Goal: Task Accomplishment & Management: Use online tool/utility

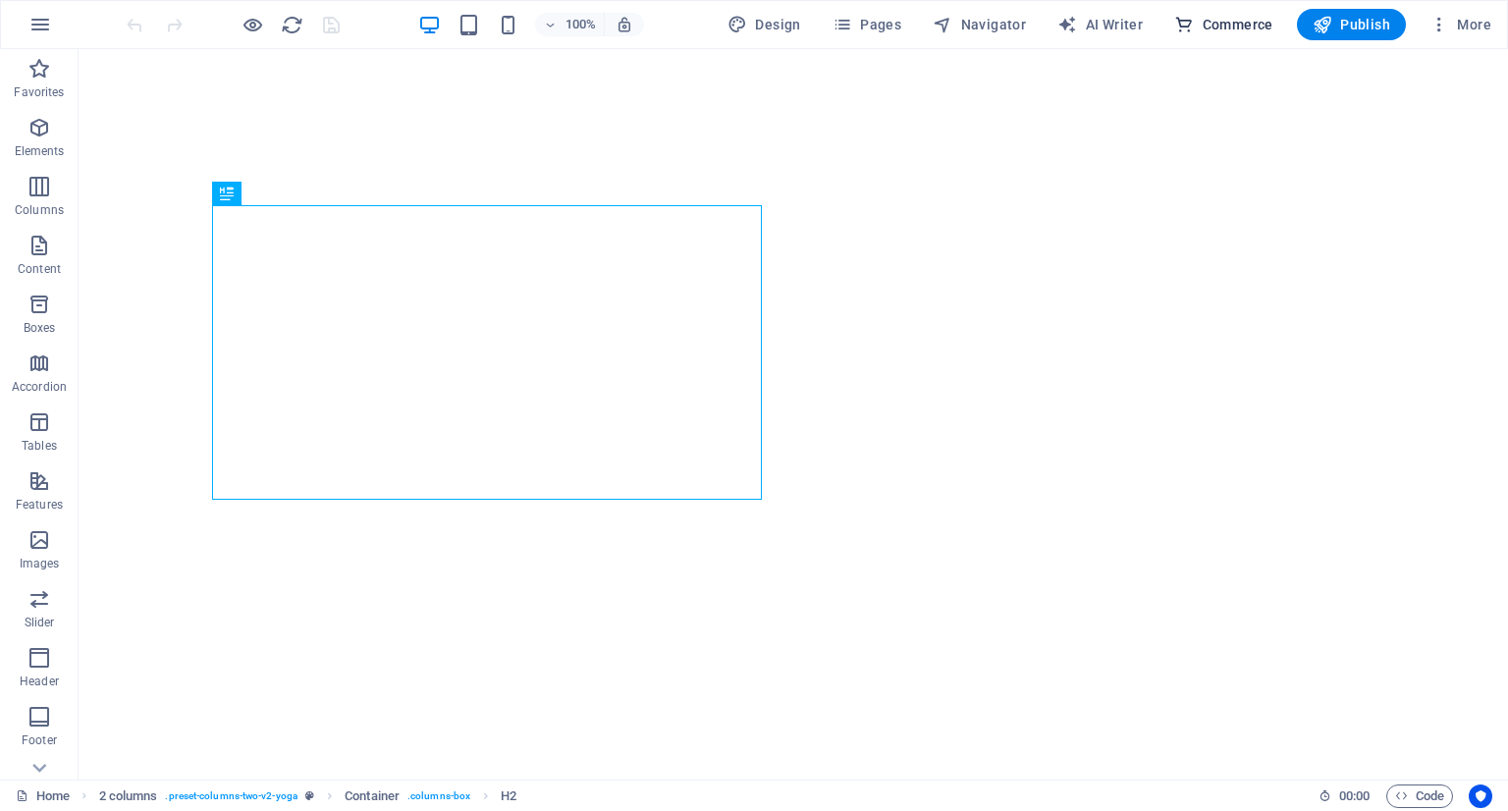
click at [1201, 25] on span "Commerce" at bounding box center [1223, 25] width 99 height 20
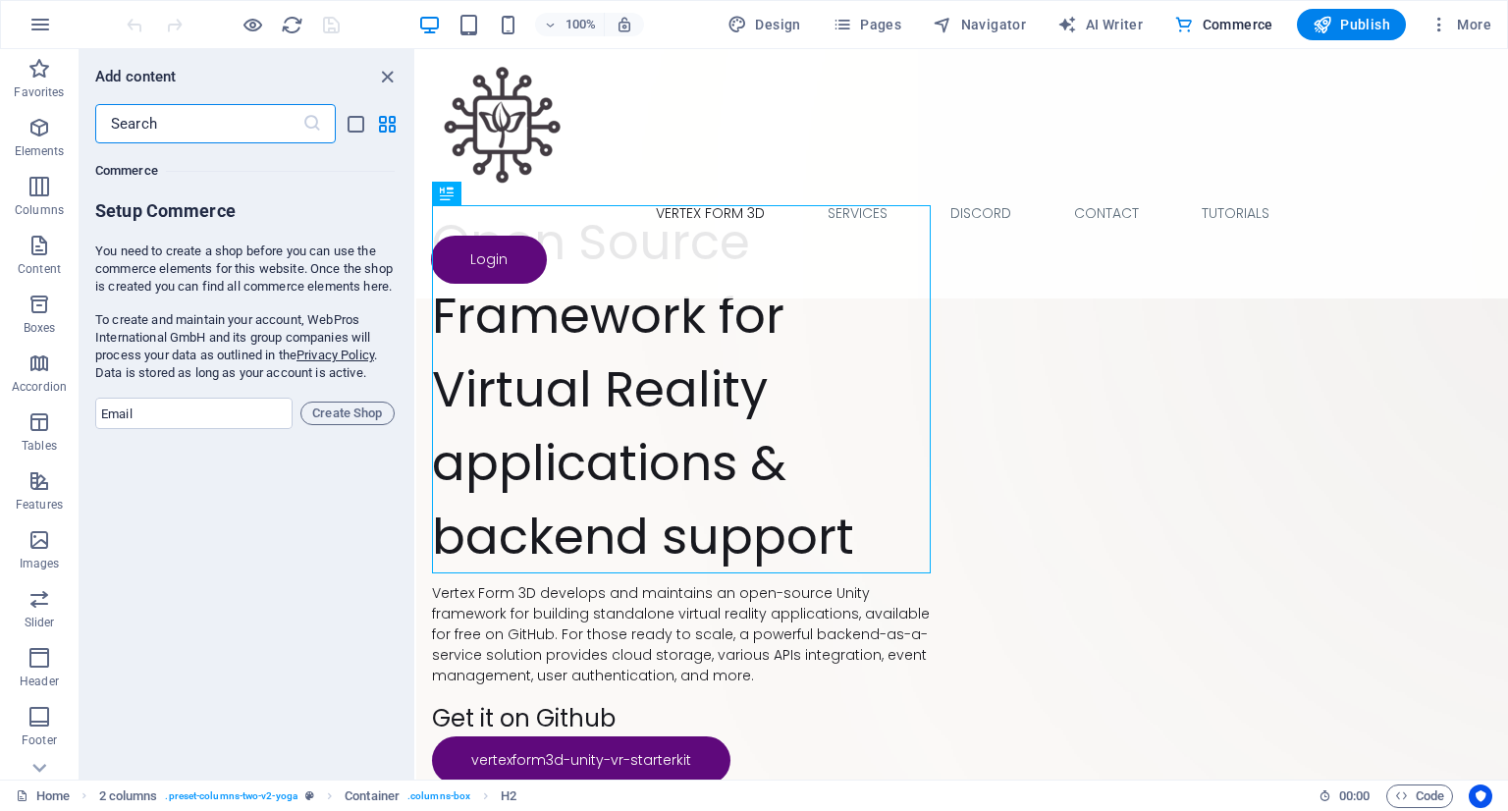
click at [193, 456] on div "Favorites 1 Star Headline 1 Star Container Elements 1 Star Headline 1 Star Text…" at bounding box center [247, 453] width 335 height 620
click at [193, 429] on input "email" at bounding box center [193, 413] width 197 height 31
type input "[EMAIL_ADDRESS][DOMAIN_NAME]"
click at [343, 425] on span "Create Shop" at bounding box center [347, 413] width 77 height 24
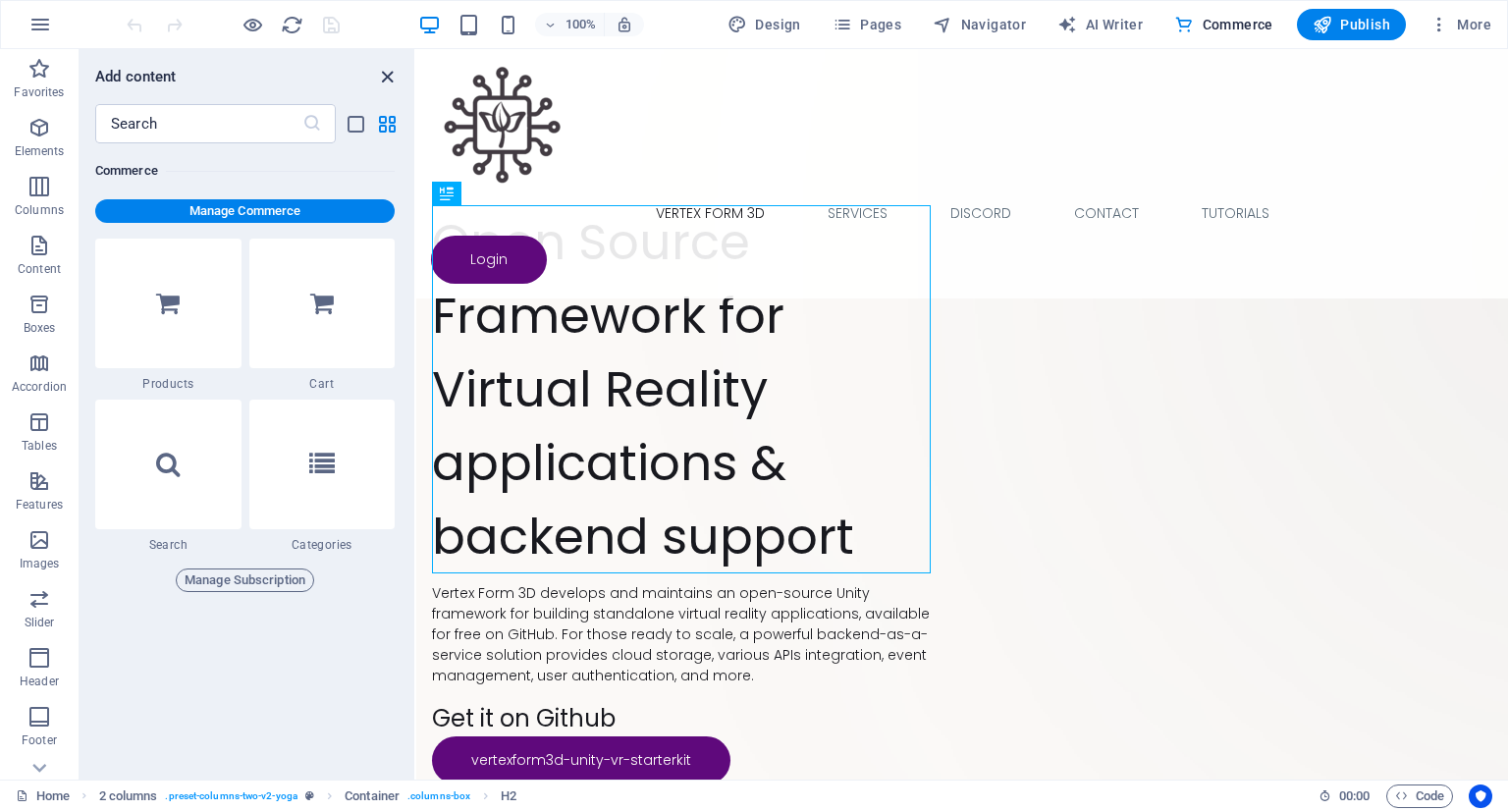
click at [377, 71] on icon "close panel" at bounding box center [387, 77] width 23 height 23
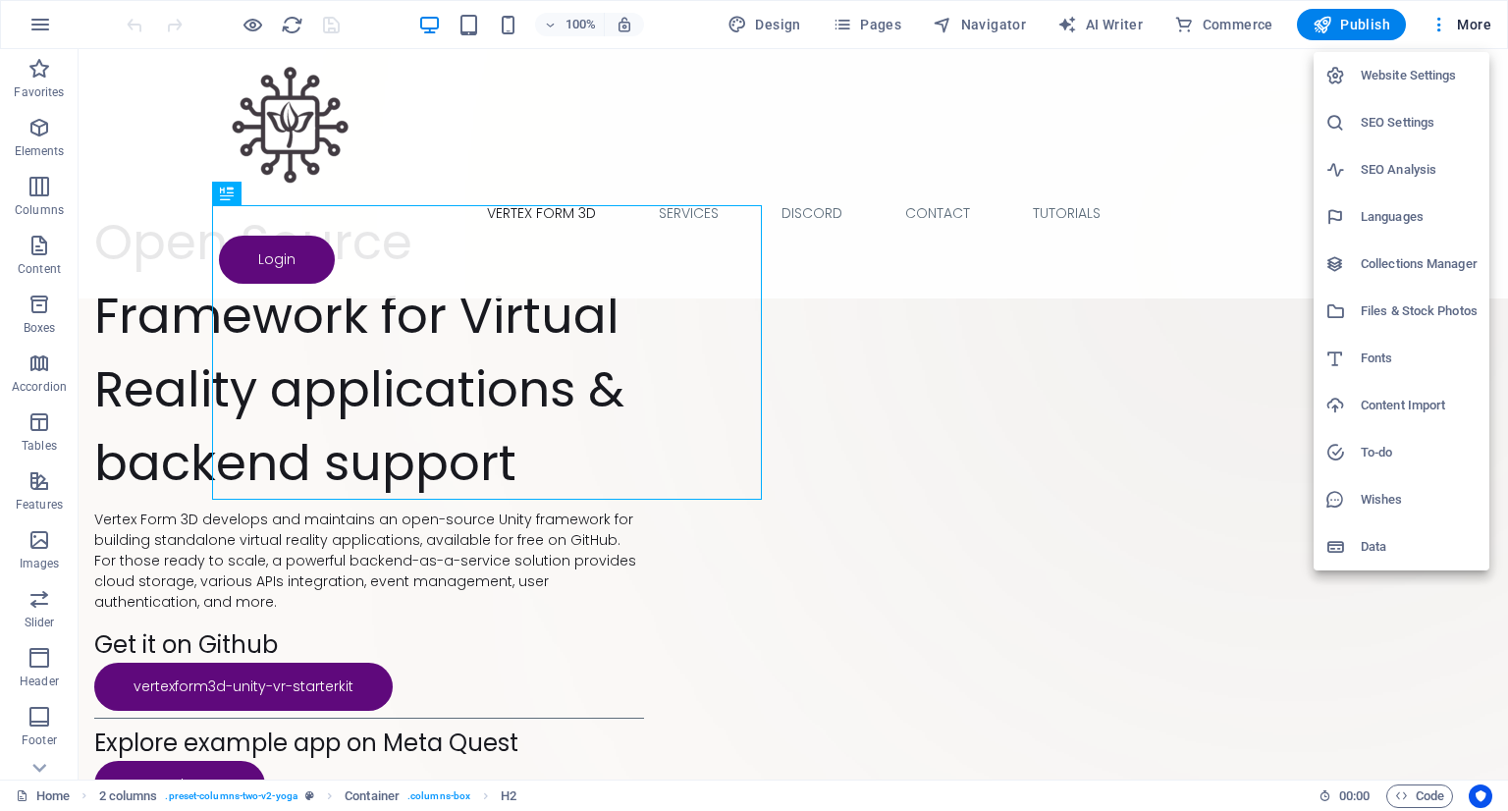
click at [1353, 665] on div at bounding box center [754, 405] width 1508 height 811
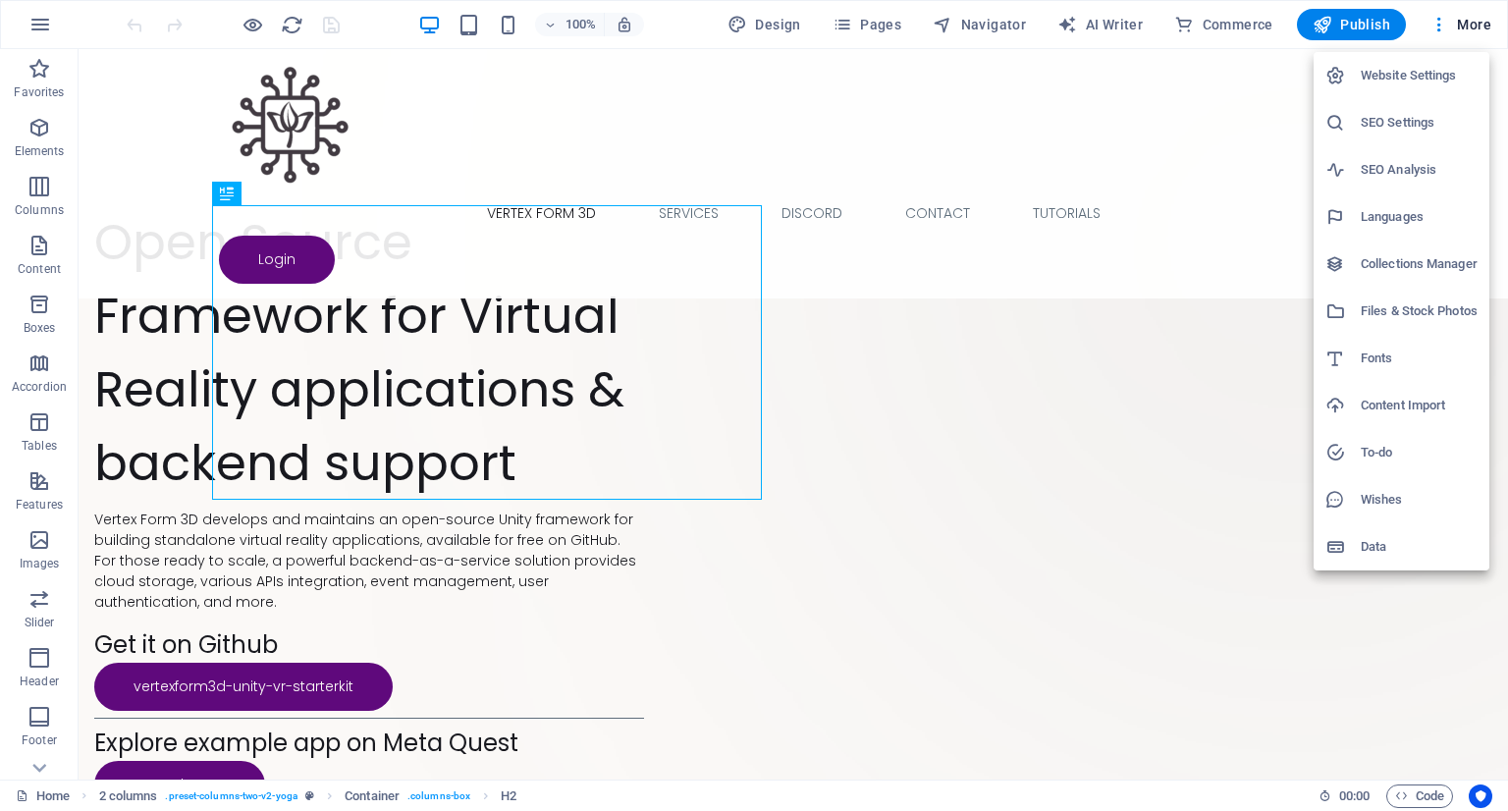
click at [1442, 23] on div at bounding box center [754, 405] width 1508 height 811
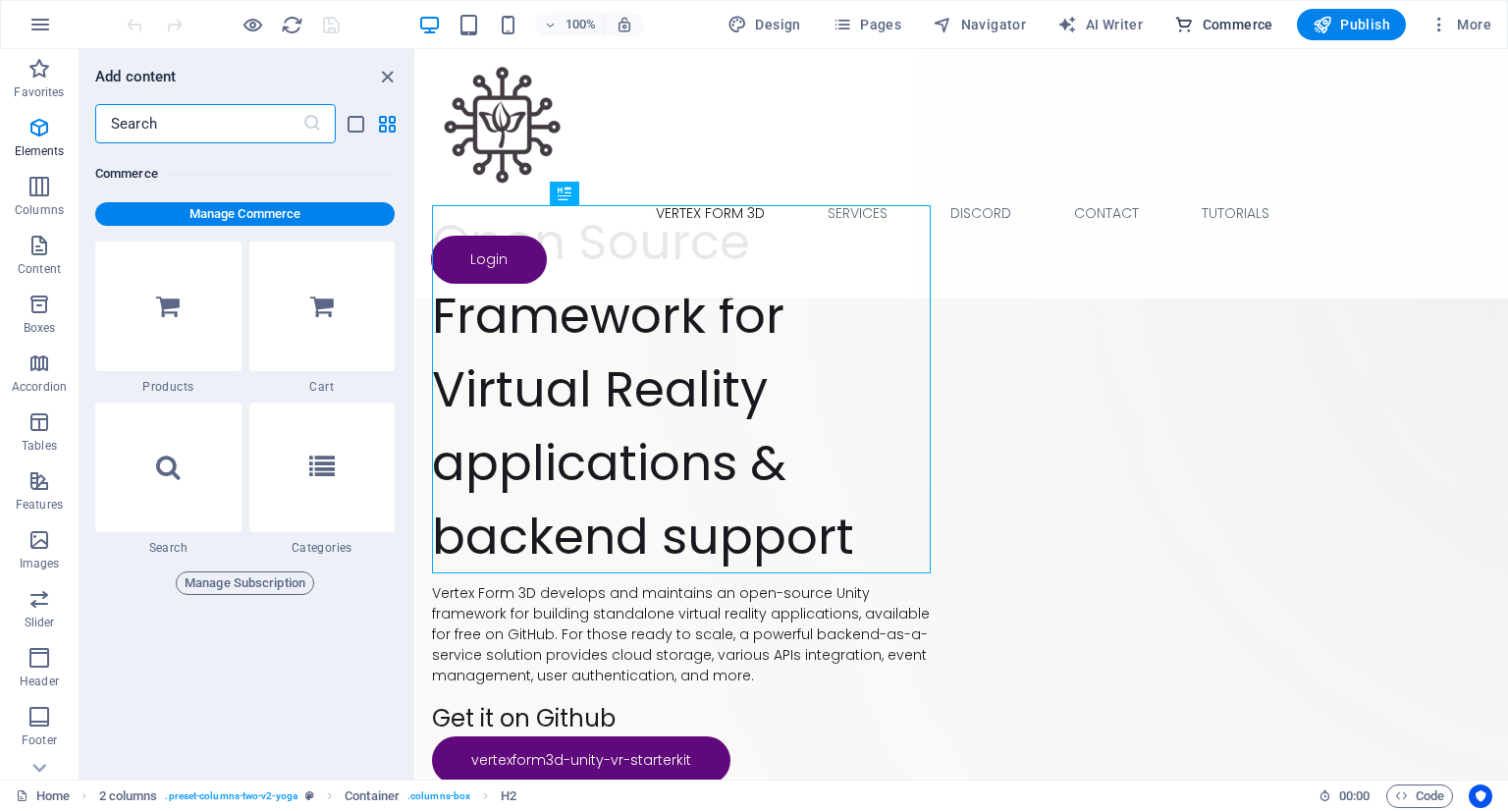
scroll to position [18914, 0]
click at [392, 78] on icon "close panel" at bounding box center [387, 77] width 23 height 23
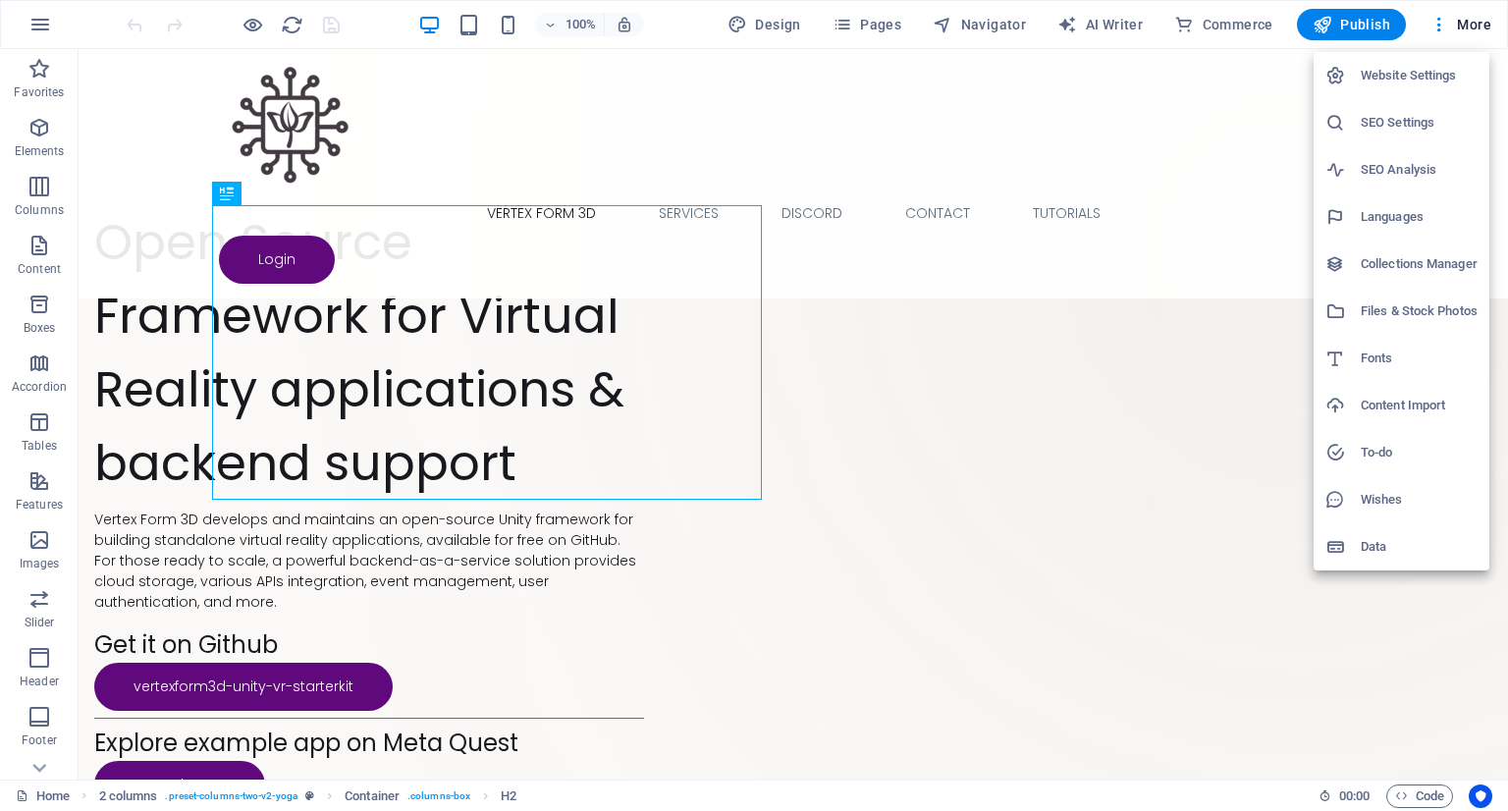
click at [1441, 25] on div at bounding box center [754, 405] width 1508 height 811
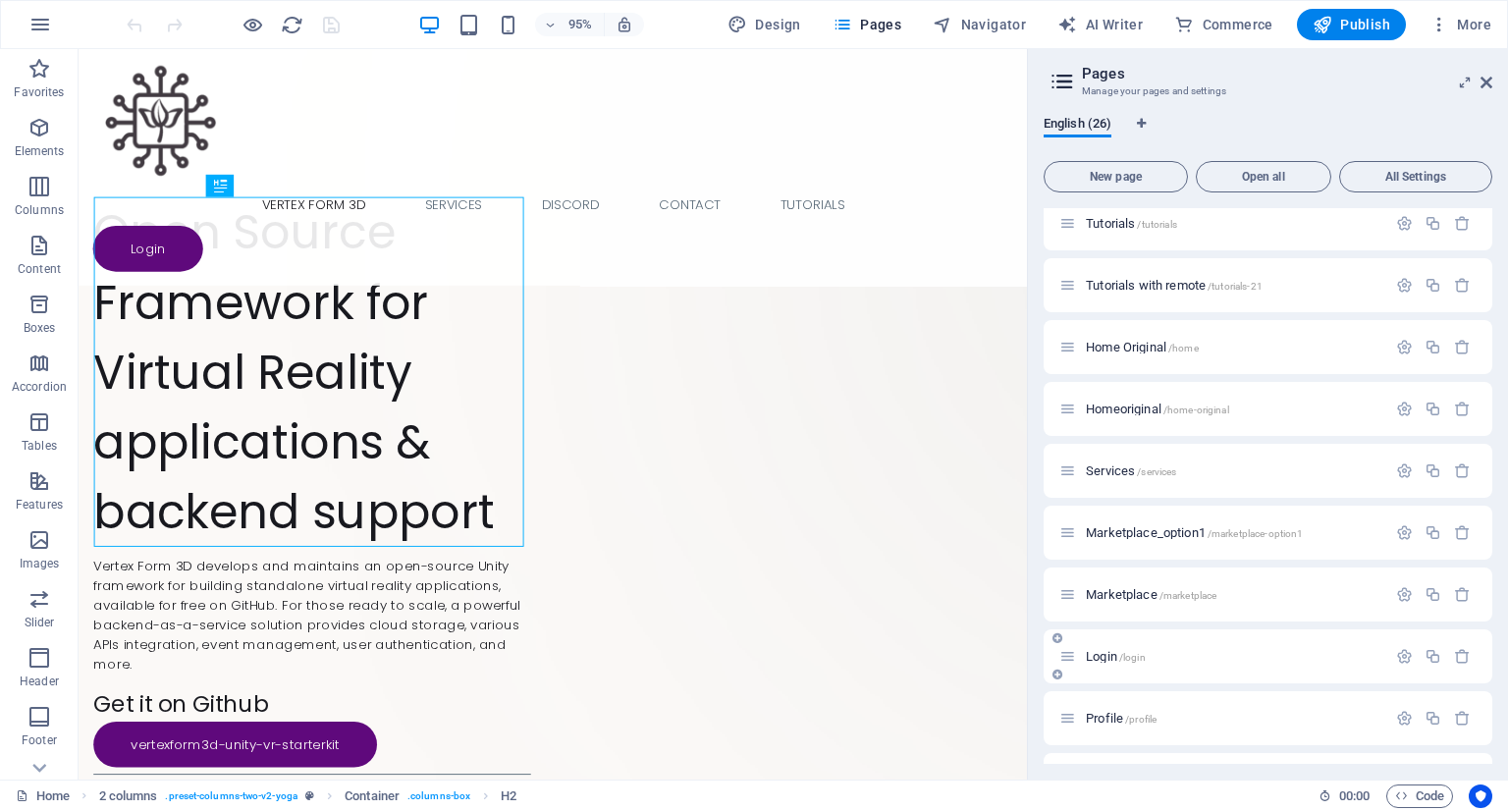
scroll to position [196, 0]
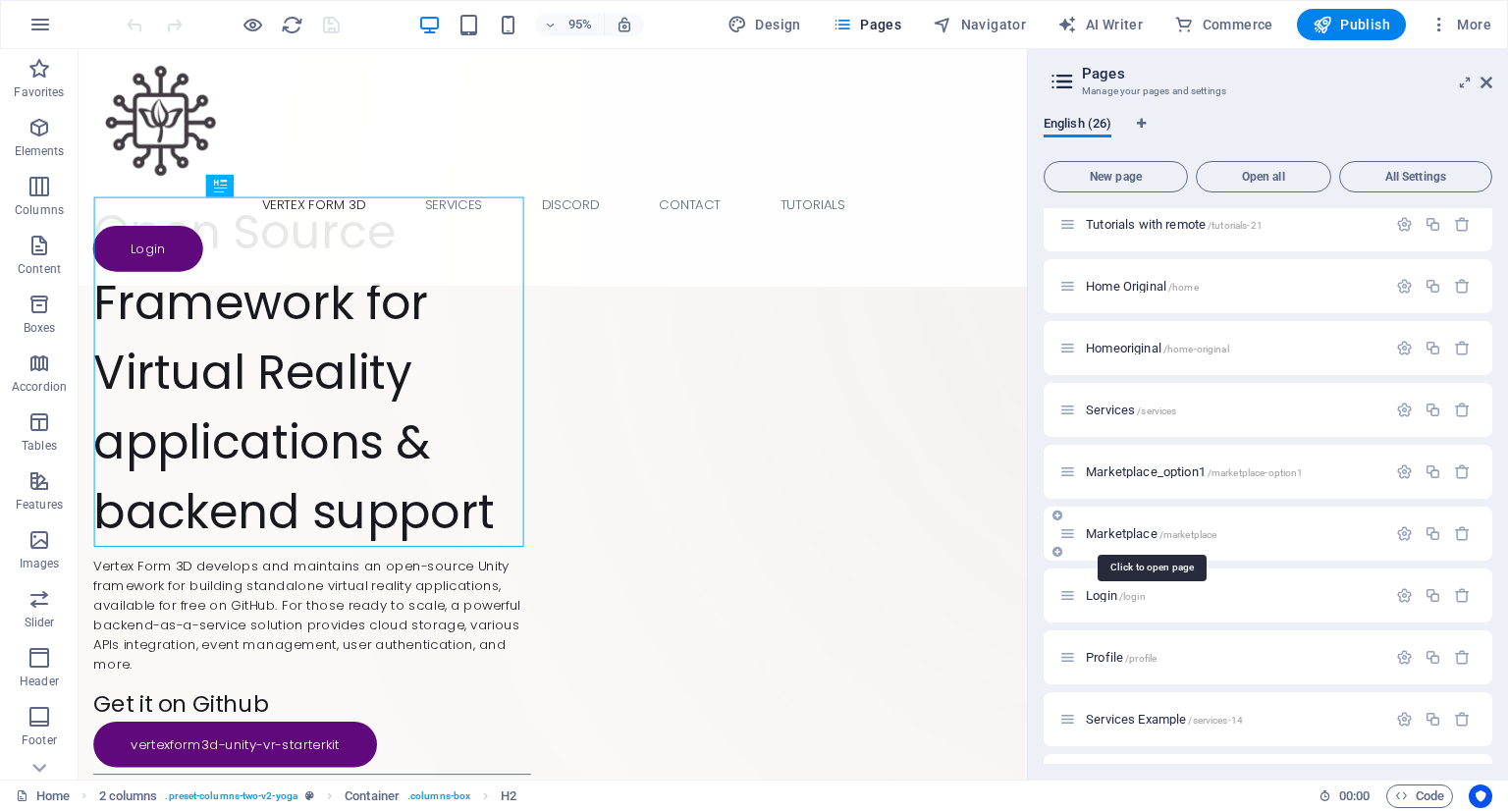
click at [1130, 530] on span "Marketplace /marketplace" at bounding box center [1151, 533] width 131 height 15
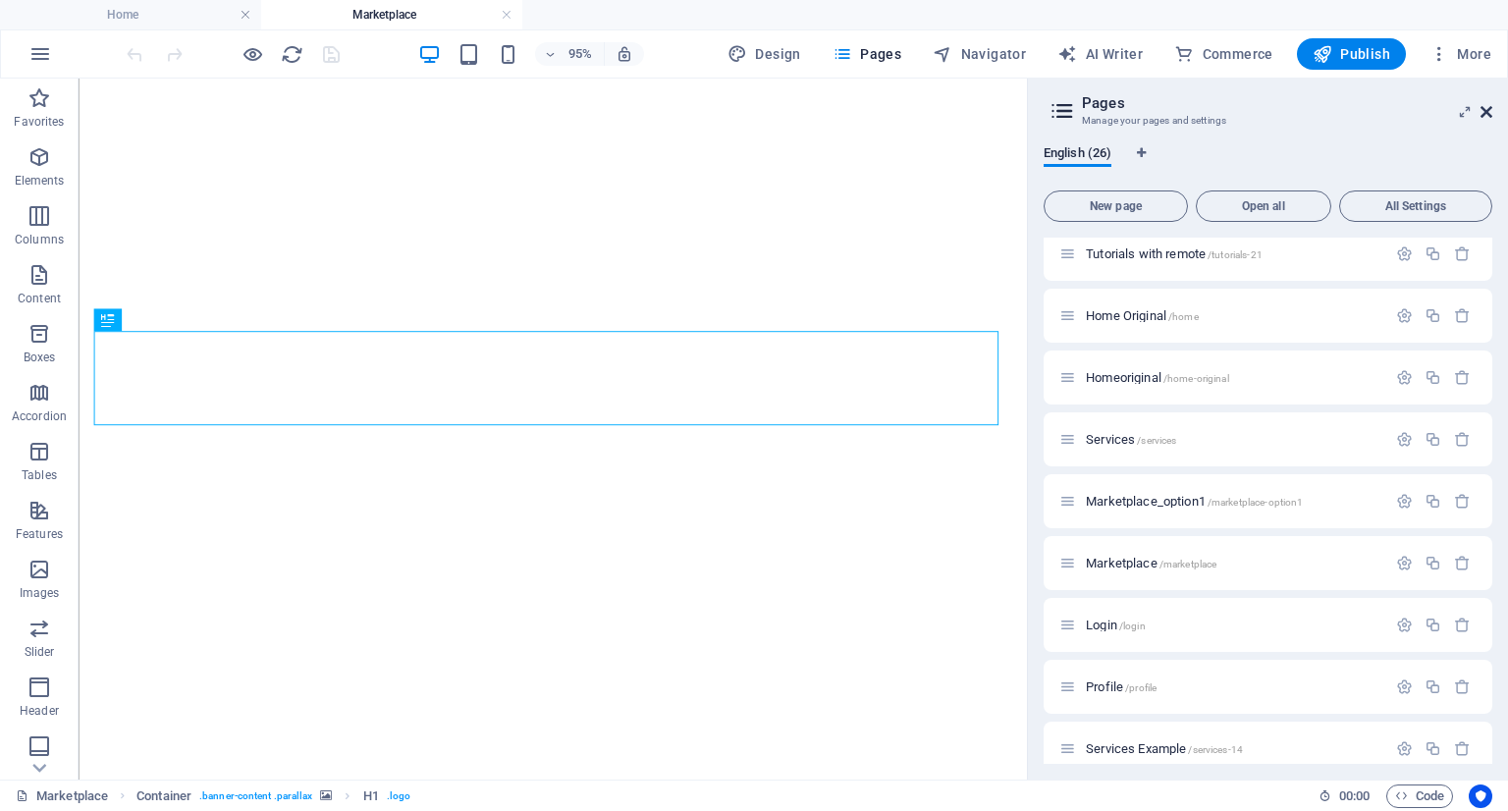
click at [1482, 116] on icon at bounding box center [1486, 112] width 12 height 16
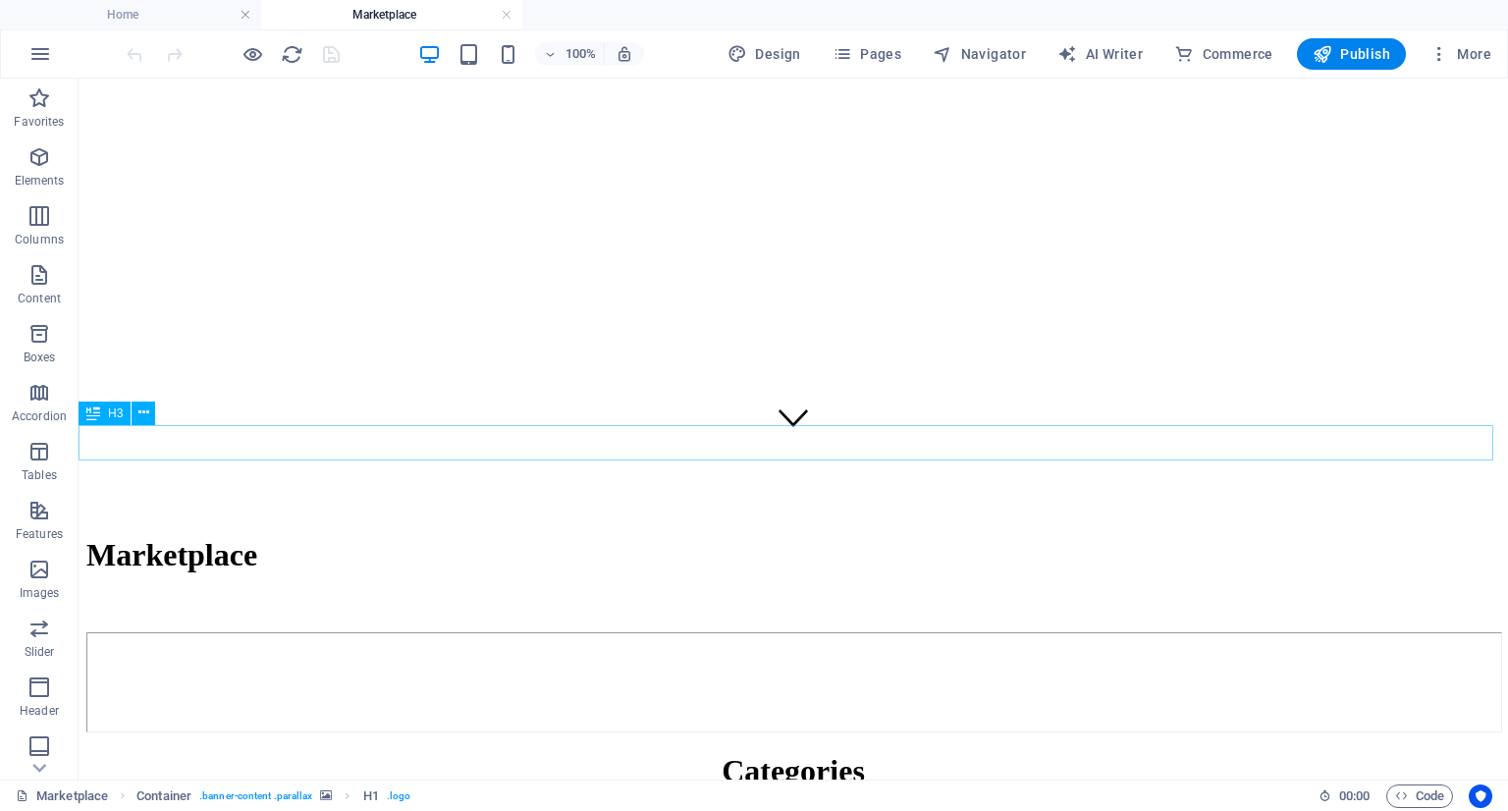
scroll to position [393, 0]
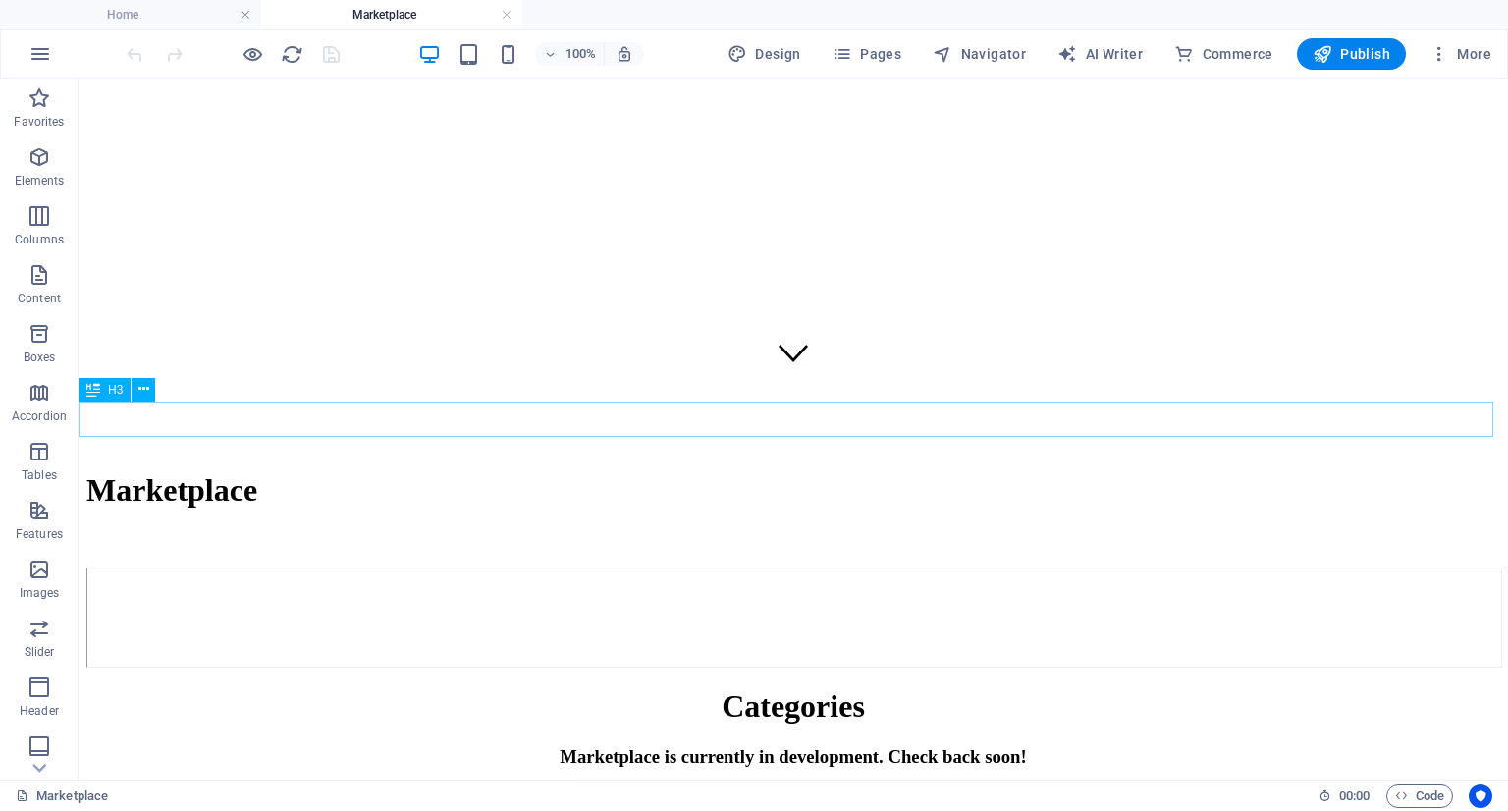
click at [1044, 746] on div "Marketplace is currently in development. Check back soon!" at bounding box center [792, 757] width 1413 height 22
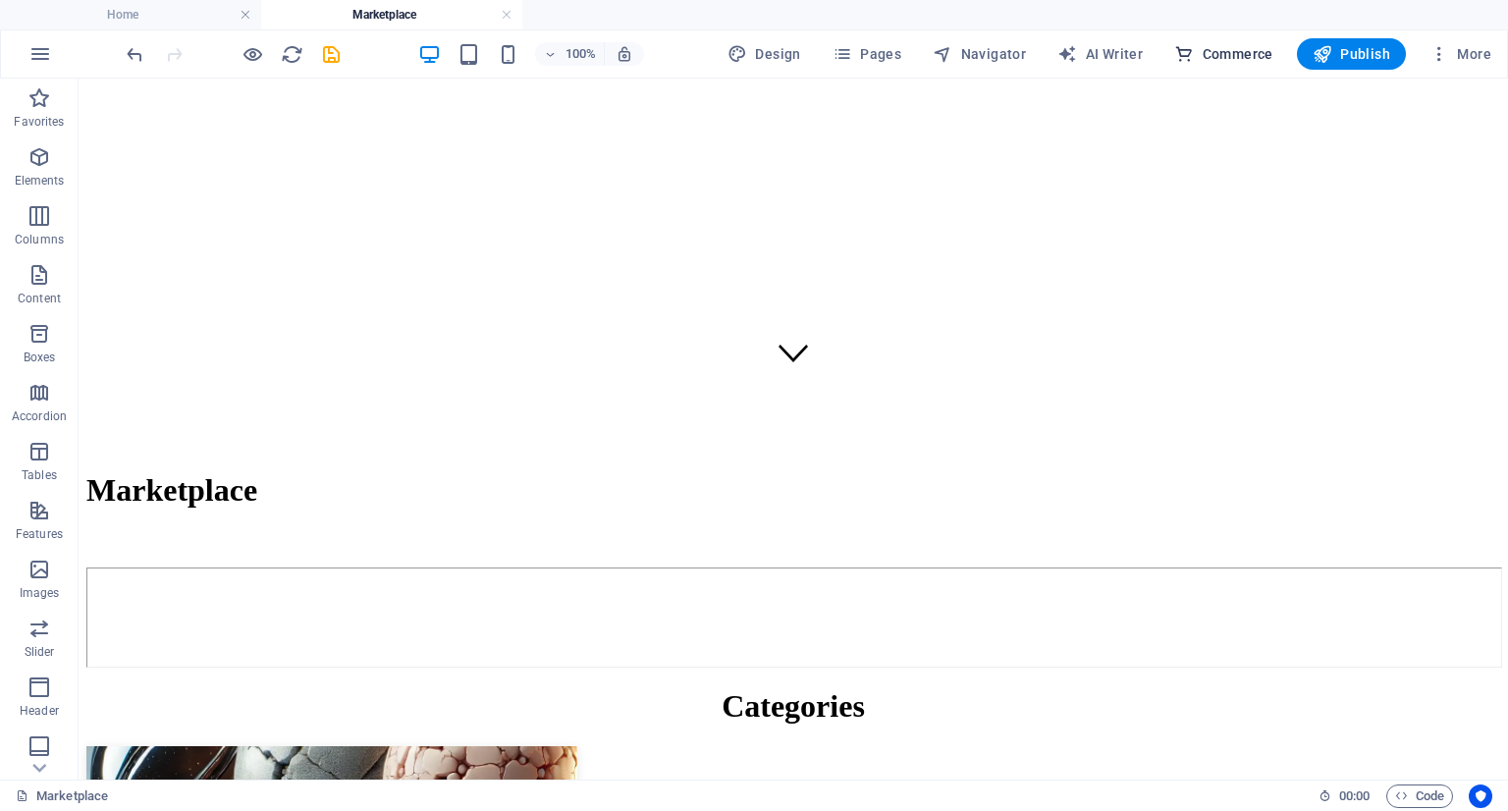
click at [1241, 53] on span "Commerce" at bounding box center [1223, 54] width 99 height 20
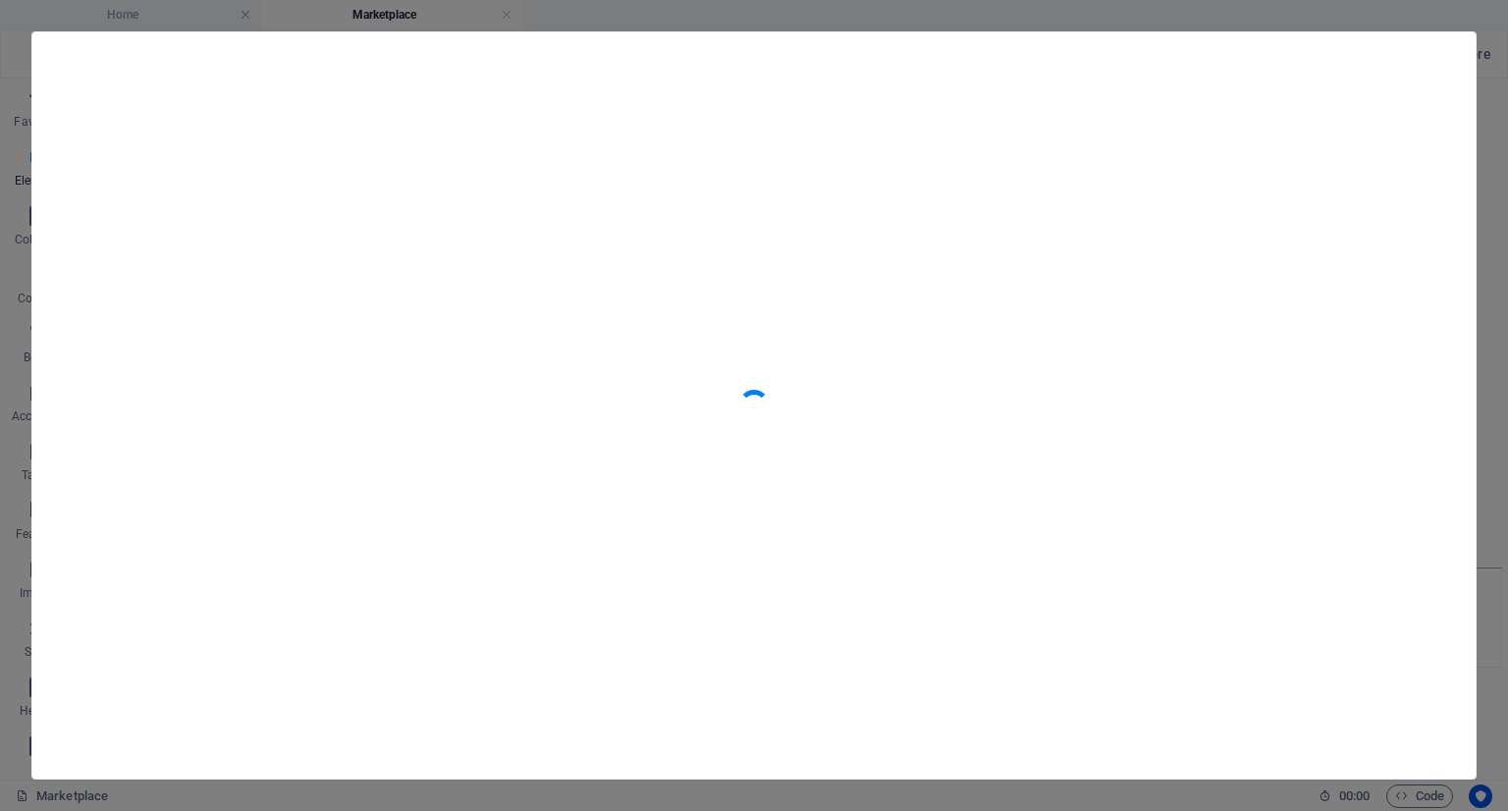
scroll to position [18914, 0]
